Goal: Find specific page/section: Find specific page/section

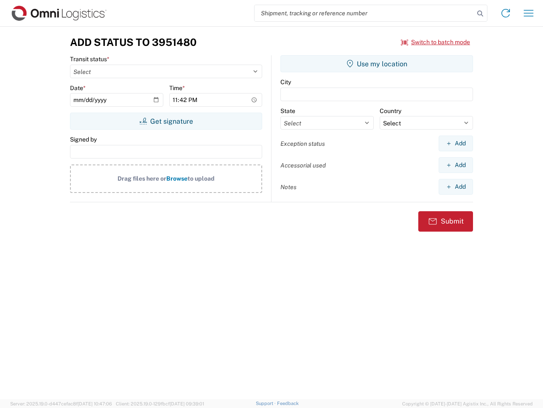
click at [365, 13] on input "search" at bounding box center [365, 13] width 220 height 16
click at [481, 14] on icon at bounding box center [481, 14] width 12 height 12
click at [506, 13] on icon at bounding box center [506, 13] width 14 height 14
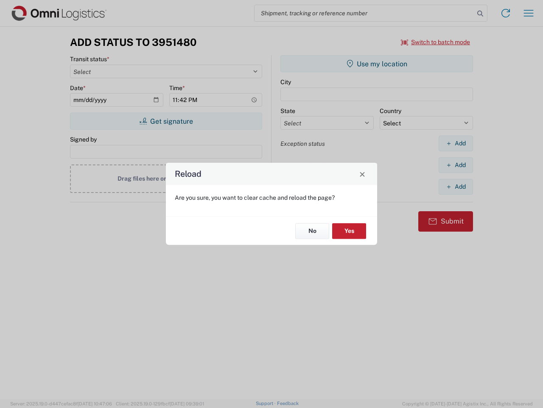
click at [436, 42] on div "Reload Are you sure, you want to clear cache and reload the page? No Yes" at bounding box center [271, 204] width 543 height 408
click at [166, 121] on div "Reload Are you sure, you want to clear cache and reload the page? No Yes" at bounding box center [271, 204] width 543 height 408
click at [377, 64] on div "Reload Are you sure, you want to clear cache and reload the page? No Yes" at bounding box center [271, 204] width 543 height 408
click at [456, 143] on div "Reload Are you sure, you want to clear cache and reload the page? No Yes" at bounding box center [271, 204] width 543 height 408
click at [456, 165] on div "Reload Are you sure, you want to clear cache and reload the page? No Yes" at bounding box center [271, 204] width 543 height 408
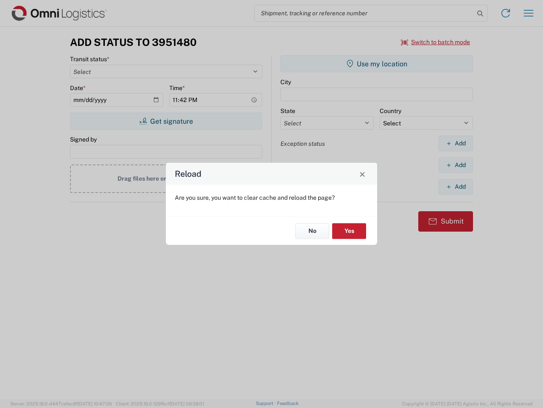
click at [456, 186] on div "Reload Are you sure, you want to clear cache and reload the page? No Yes" at bounding box center [271, 204] width 543 height 408
